Goal: Information Seeking & Learning: Learn about a topic

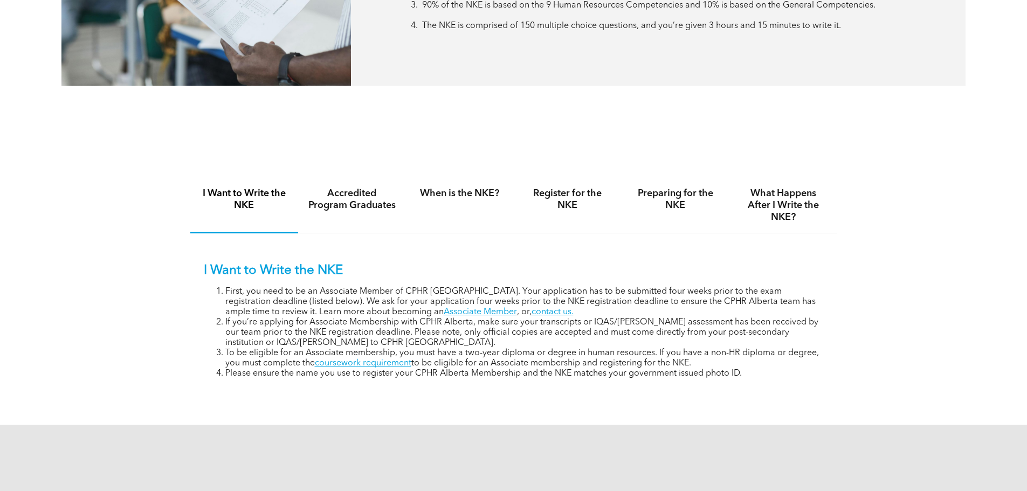
scroll to position [647, 0]
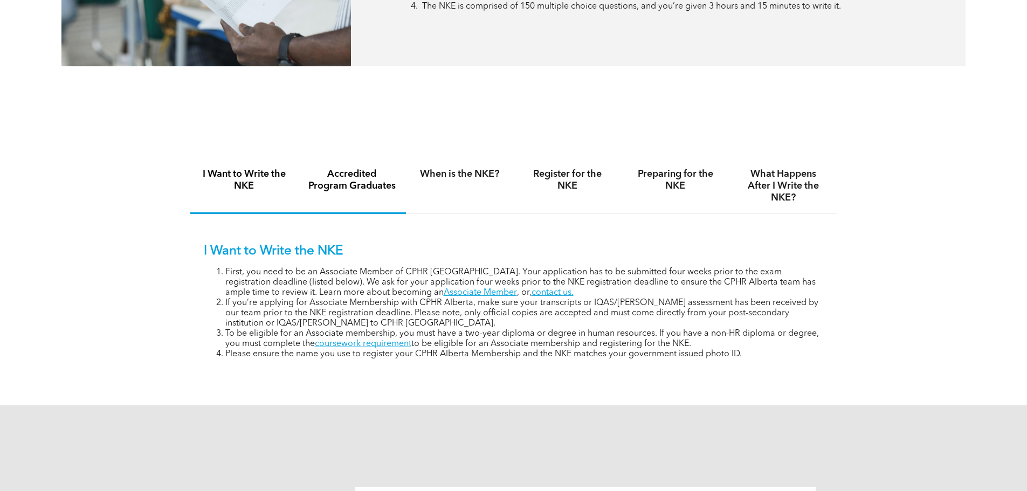
click at [363, 187] on h4 "Accredited Program Graduates" at bounding box center [352, 180] width 88 height 24
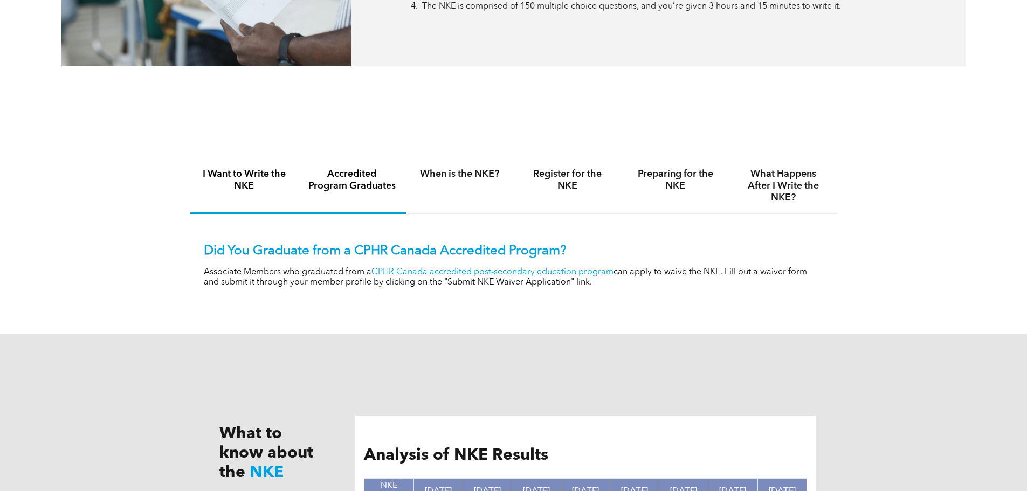
click at [274, 182] on h4 "I Want to Write the NKE" at bounding box center [244, 180] width 88 height 24
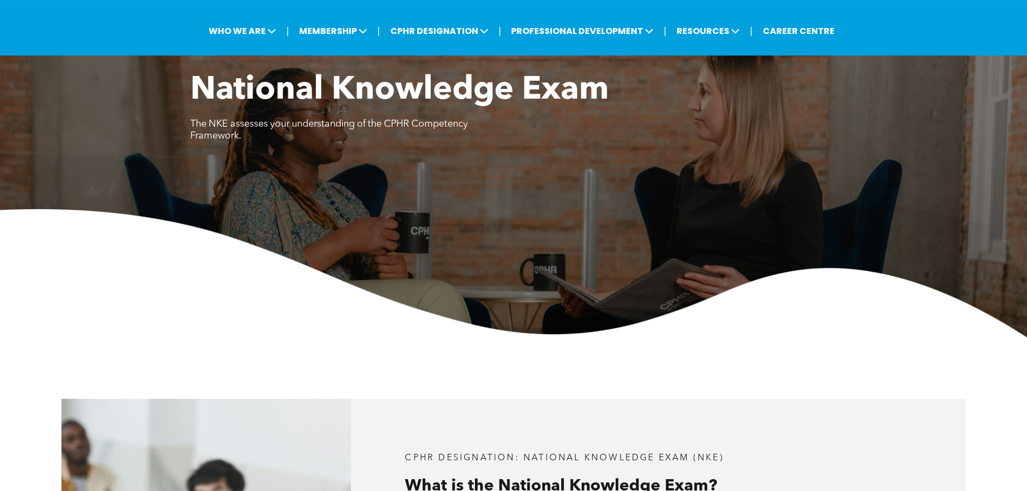
scroll to position [0, 0]
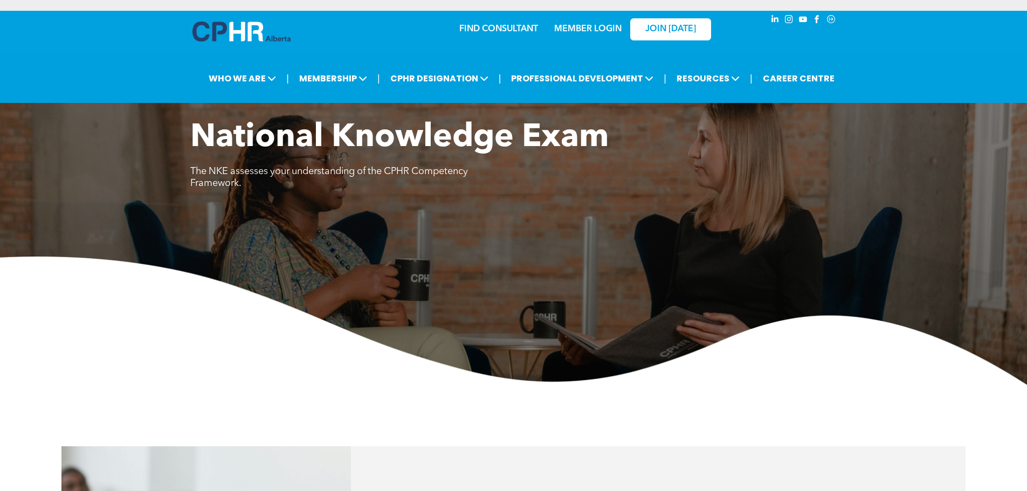
click at [576, 27] on link "MEMBER LOGIN" at bounding box center [587, 29] width 67 height 9
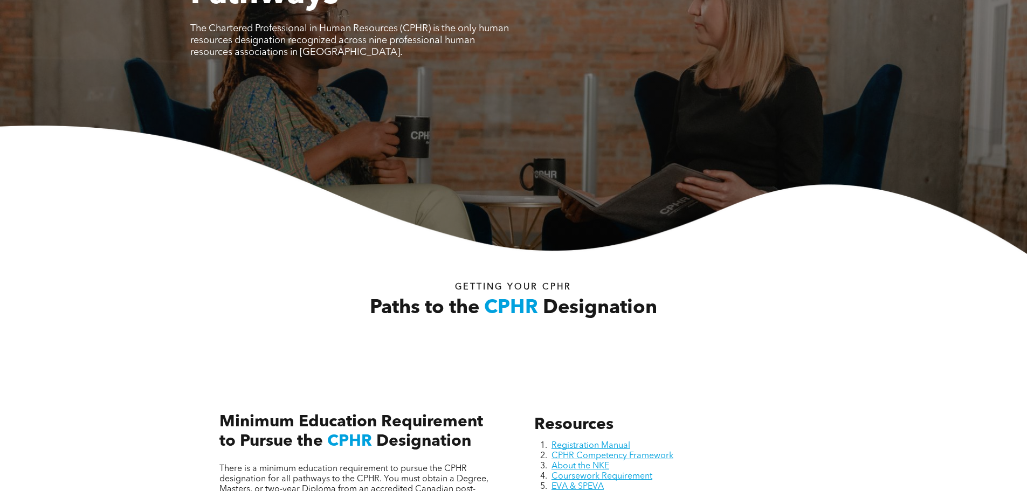
scroll to position [323, 0]
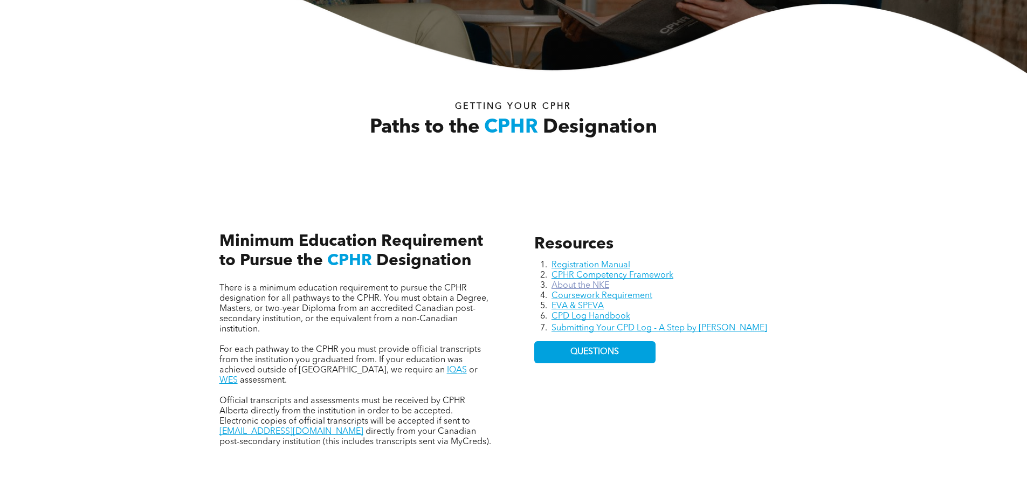
click at [603, 285] on link "About the NKE" at bounding box center [580, 285] width 58 height 9
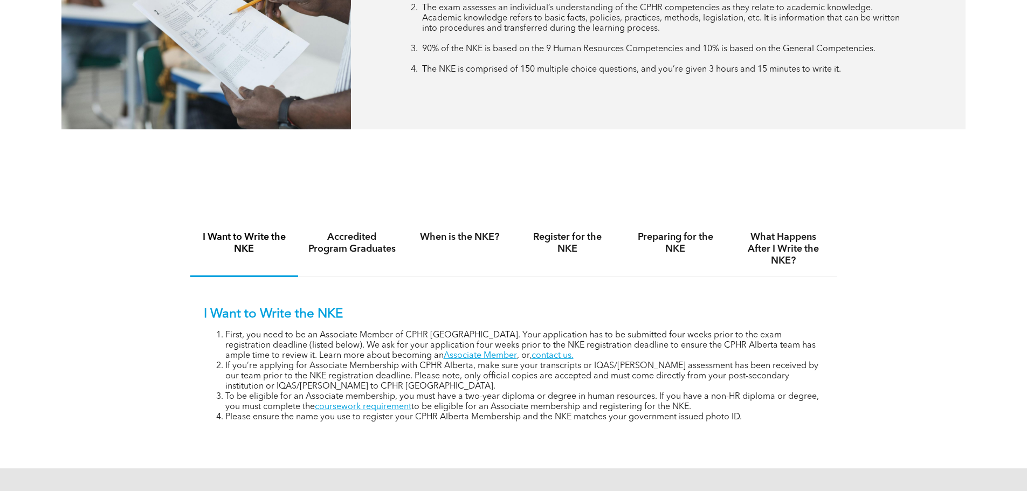
scroll to position [647, 0]
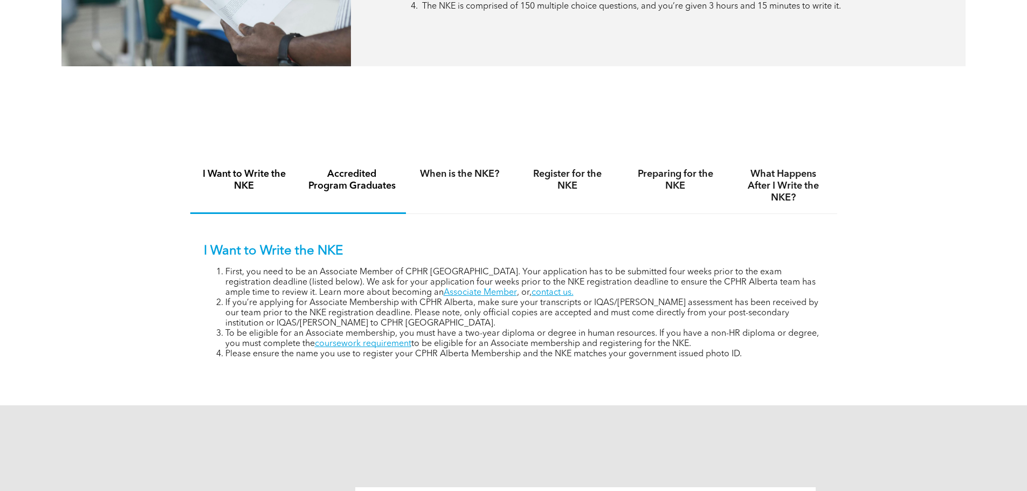
click at [320, 198] on div "Accredited Program Graduates" at bounding box center [352, 186] width 108 height 56
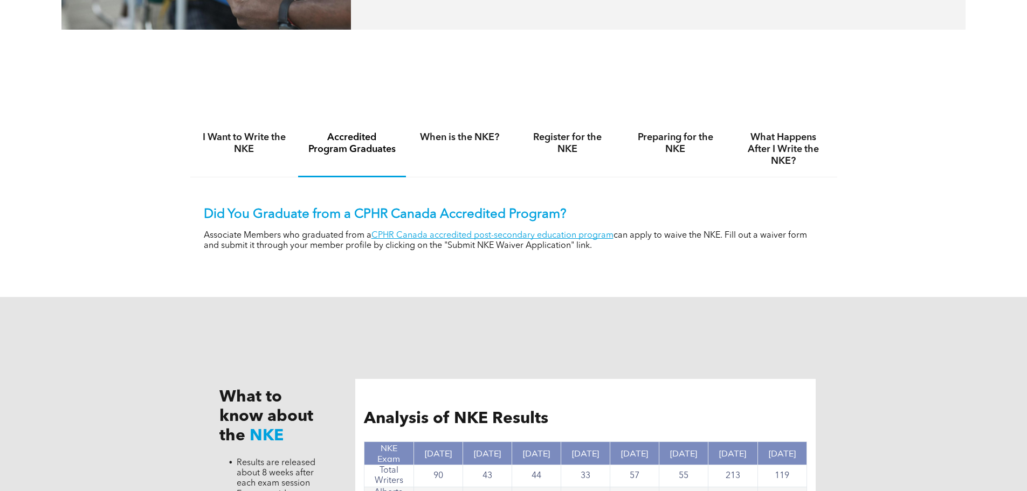
scroll to position [539, 0]
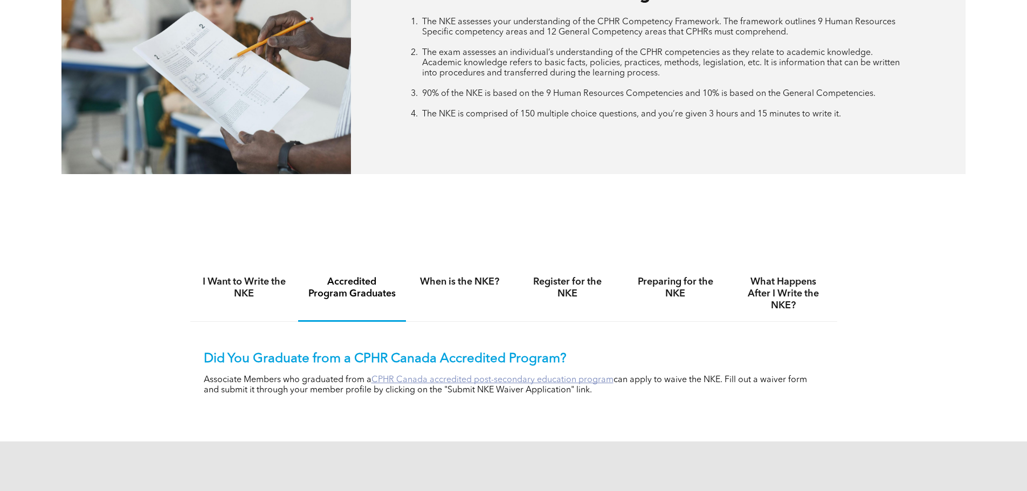
click at [465, 377] on link "CPHR Canada accredited post-secondary education program" at bounding box center [492, 380] width 242 height 9
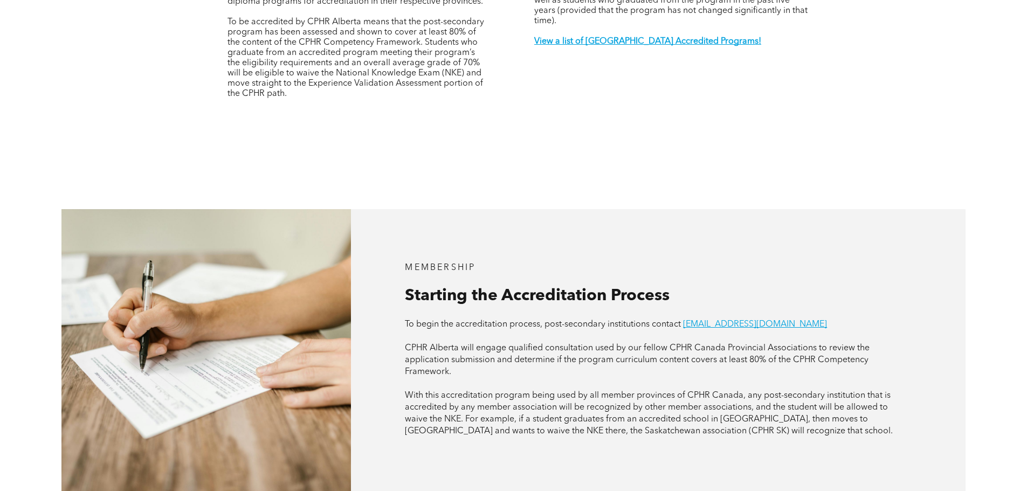
scroll to position [377, 0]
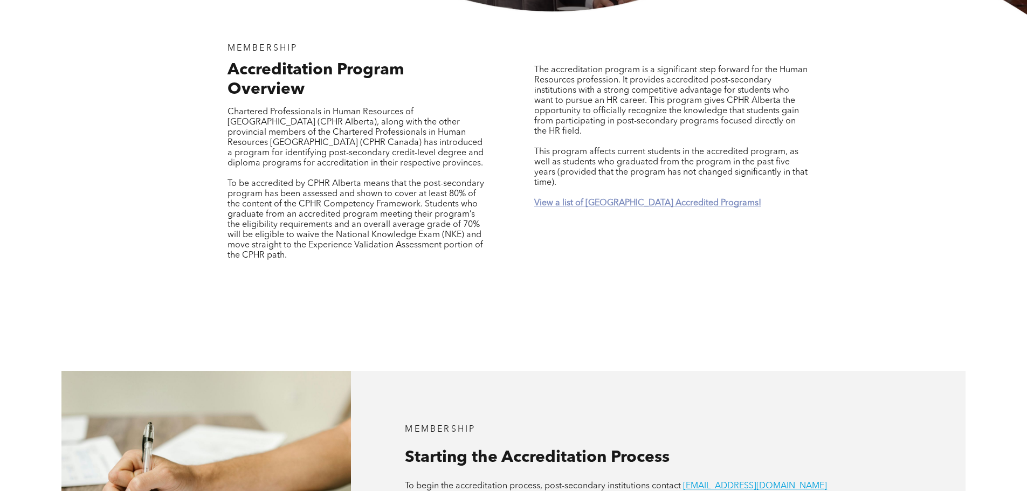
click at [663, 199] on strong "View a list of [GEOGRAPHIC_DATA] Accredited Programs!" at bounding box center [647, 203] width 227 height 9
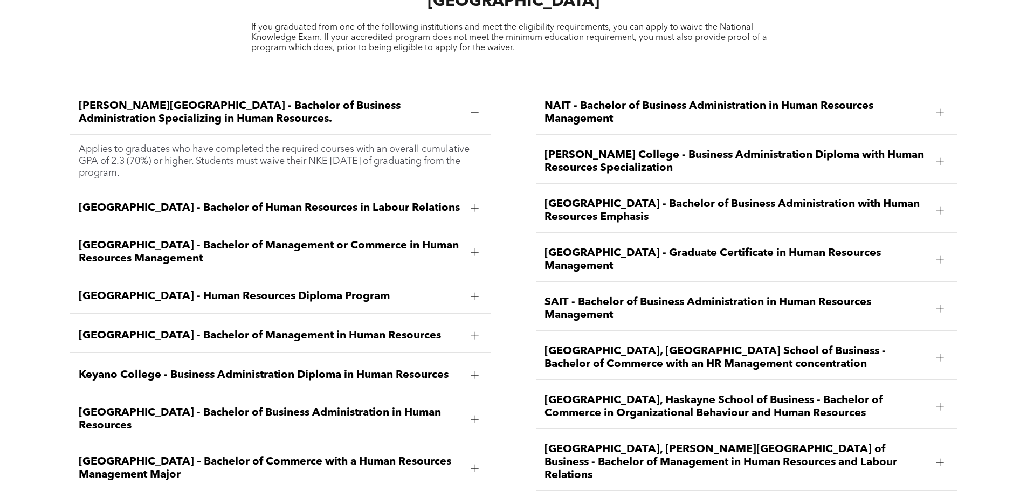
scroll to position [1591, 0]
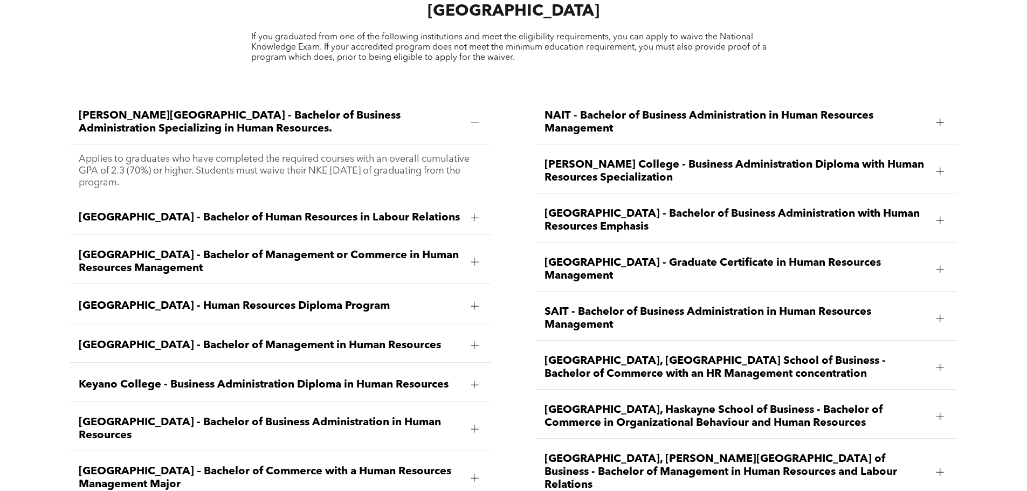
click at [588, 109] on span "NAIT - Bachelor of Business Administration in Human Resources Management" at bounding box center [735, 122] width 383 height 26
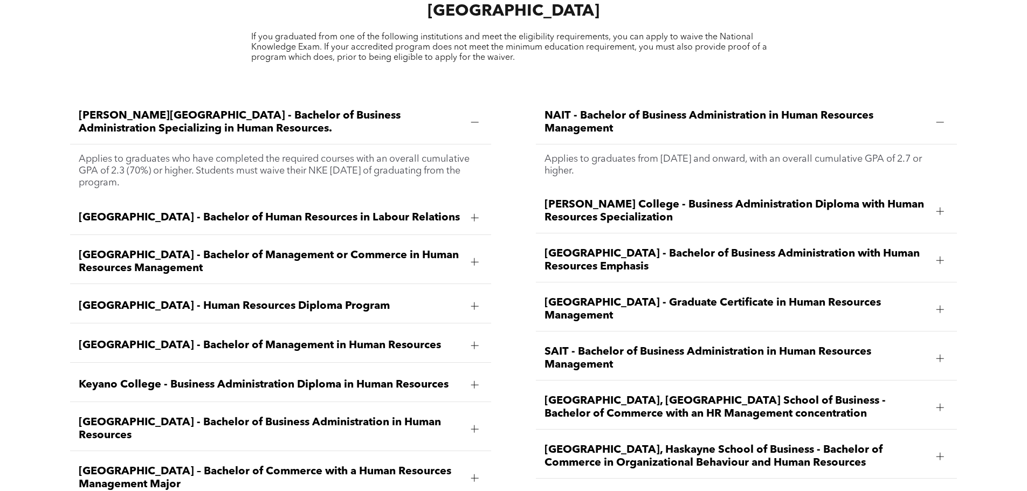
click at [653, 198] on span "[PERSON_NAME] College - Business Administration Diploma with Human Resources Sp…" at bounding box center [735, 211] width 383 height 26
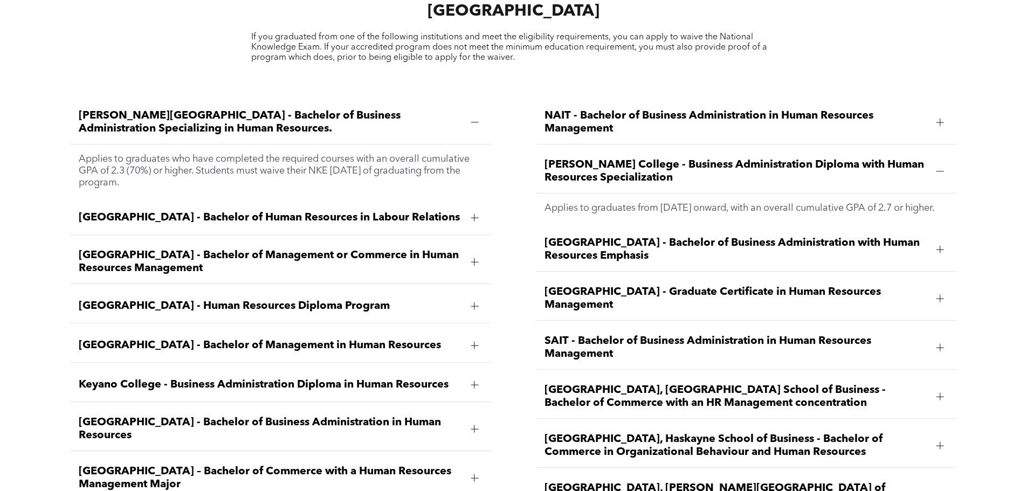
click at [759, 237] on span "[GEOGRAPHIC_DATA] - Bachelor of Business Administration with Human Resources Em…" at bounding box center [735, 250] width 383 height 26
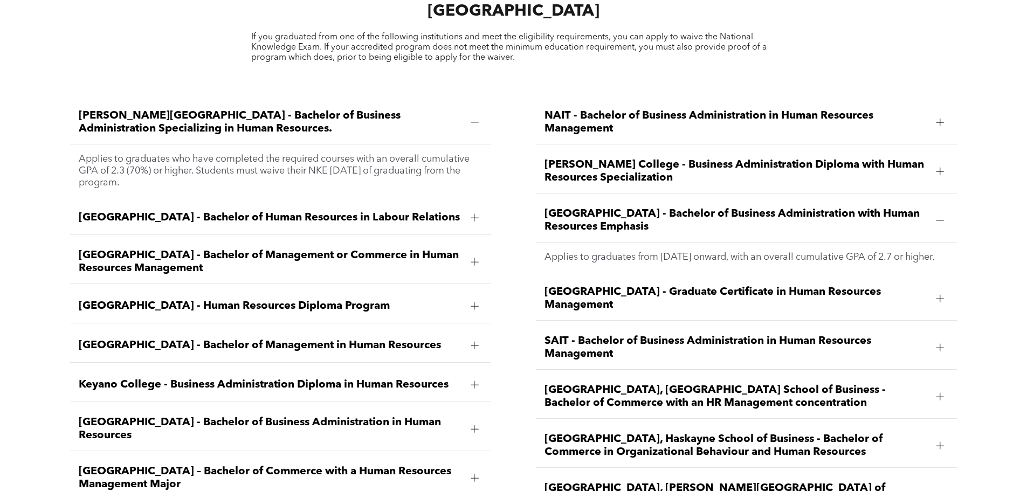
click at [765, 286] on span "[GEOGRAPHIC_DATA] - Graduate Certificate in Human Resources Management" at bounding box center [735, 299] width 383 height 26
